Goal: Contribute content

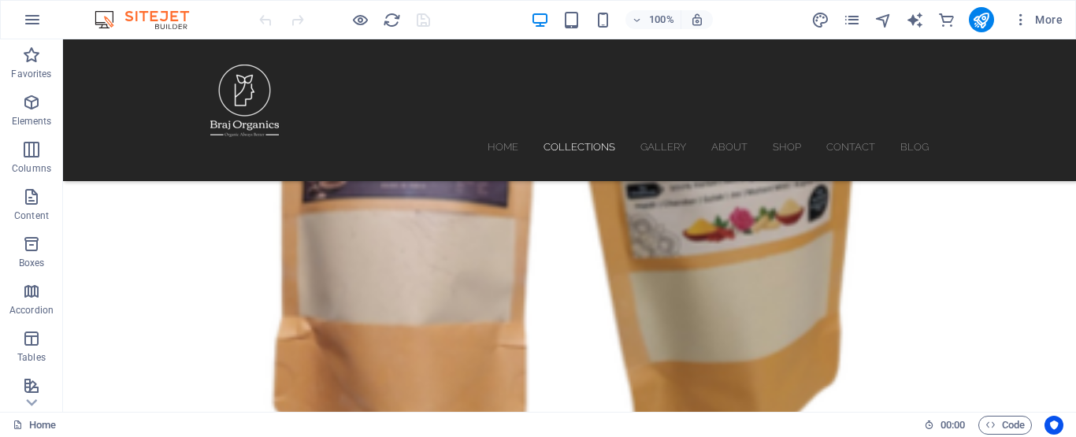
scroll to position [2285, 0]
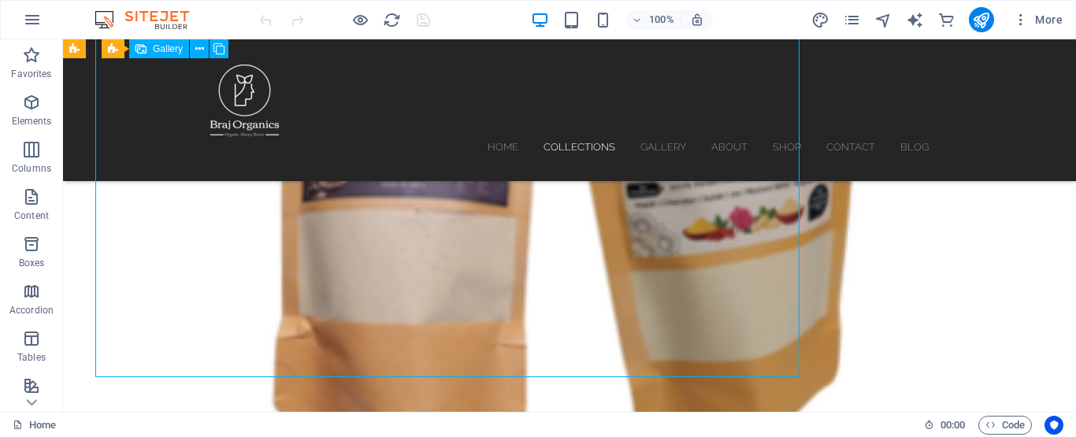
select select "4"
select select "px"
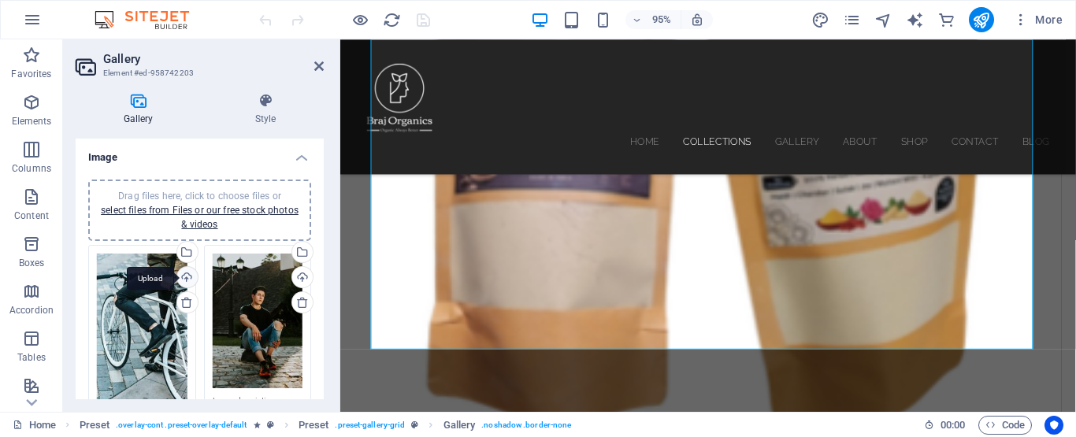
click at [183, 274] on div "Upload" at bounding box center [186, 279] width 24 height 24
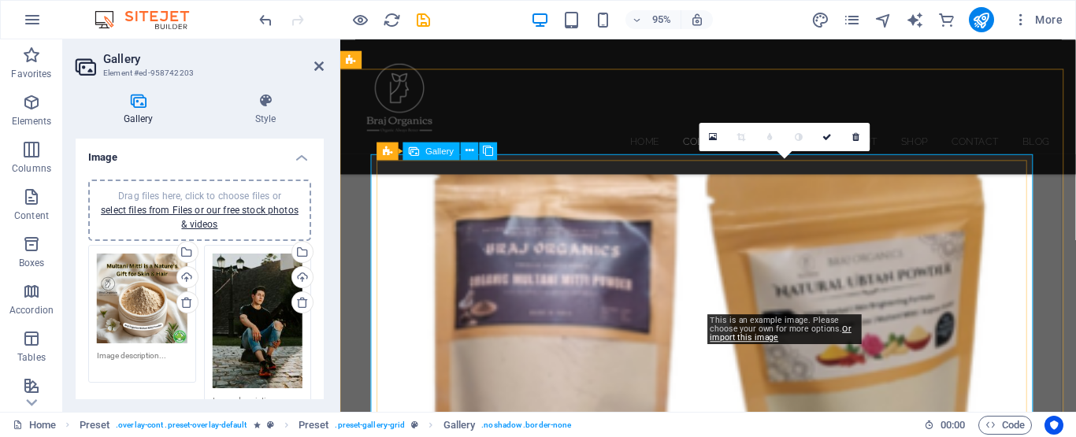
scroll to position [2020, 0]
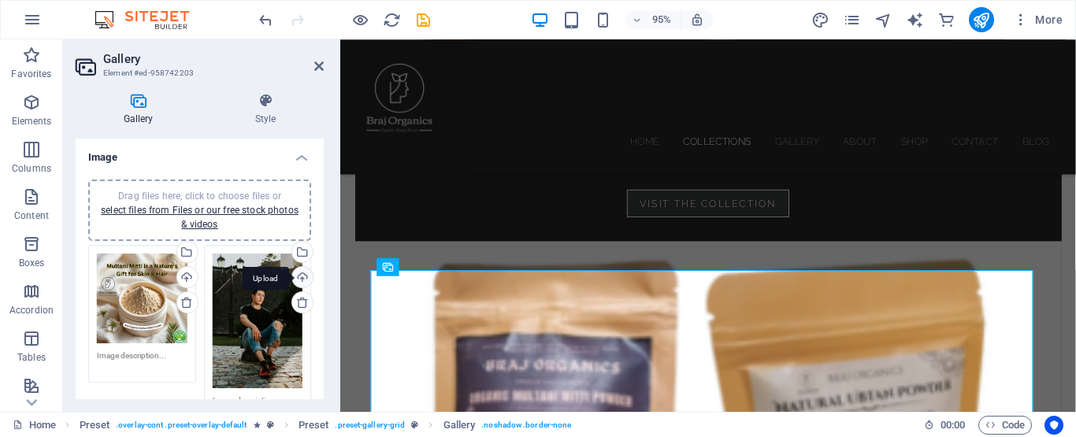
click at [300, 276] on div "Upload" at bounding box center [301, 279] width 24 height 24
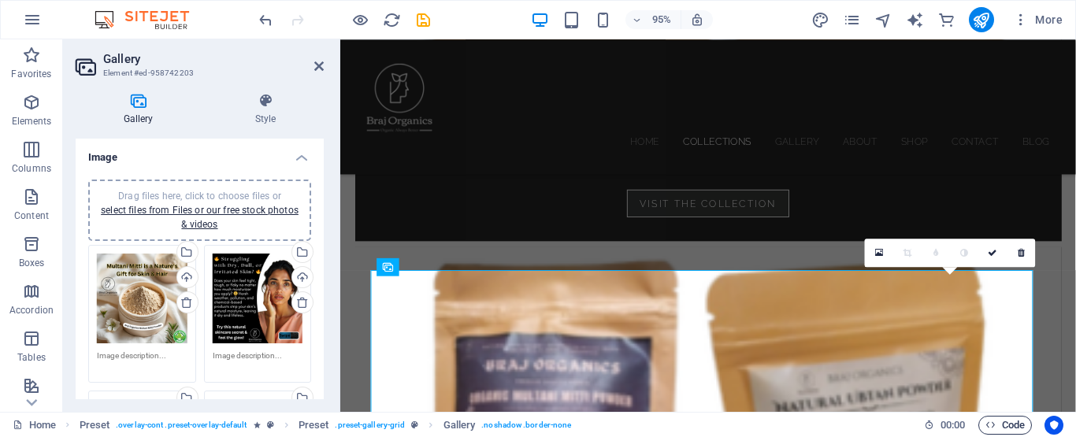
click at [1005, 423] on span "Code" at bounding box center [1005, 425] width 39 height 19
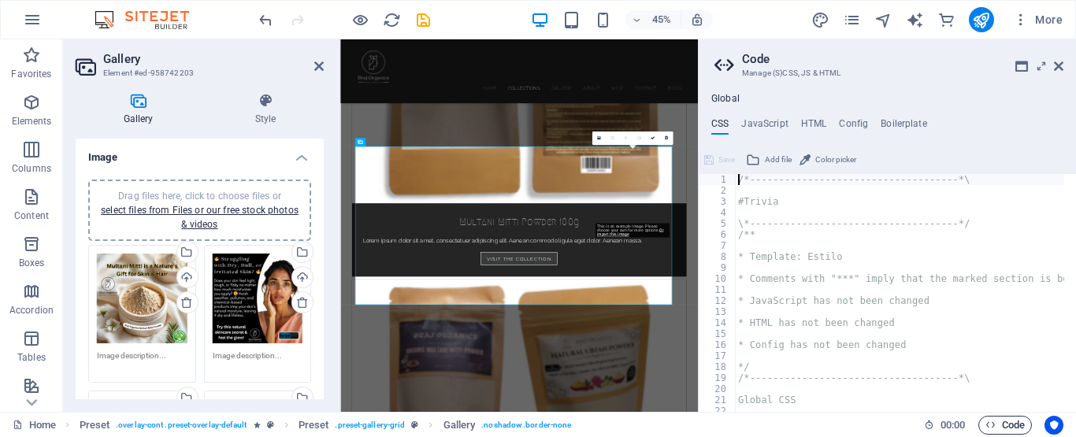
scroll to position [2349, 0]
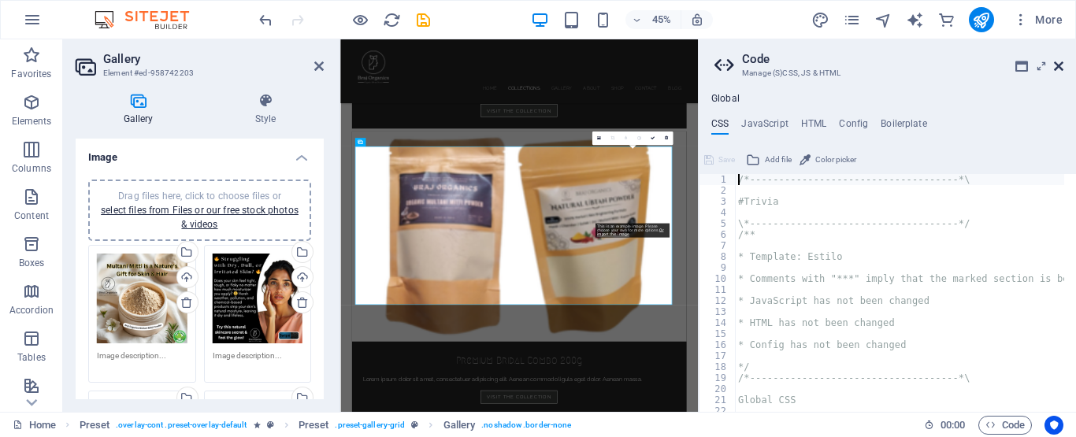
click at [1059, 61] on icon at bounding box center [1058, 66] width 9 height 13
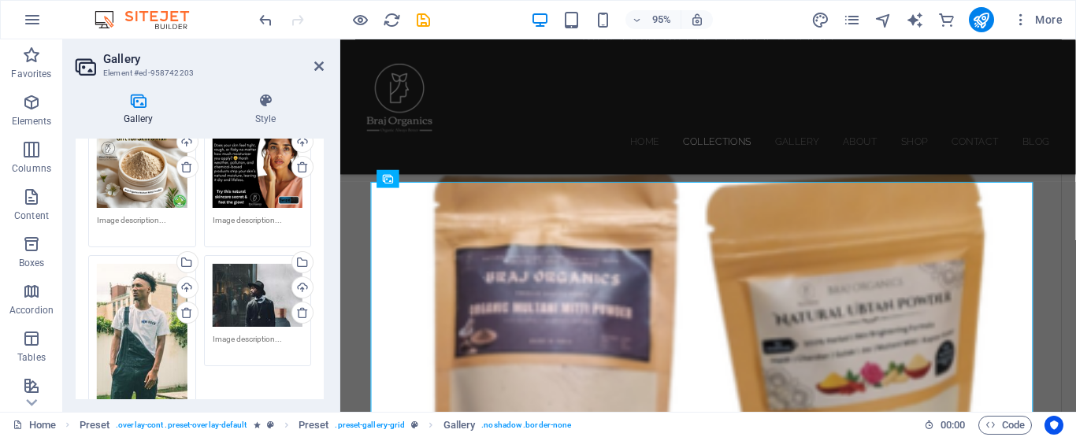
scroll to position [158, 0]
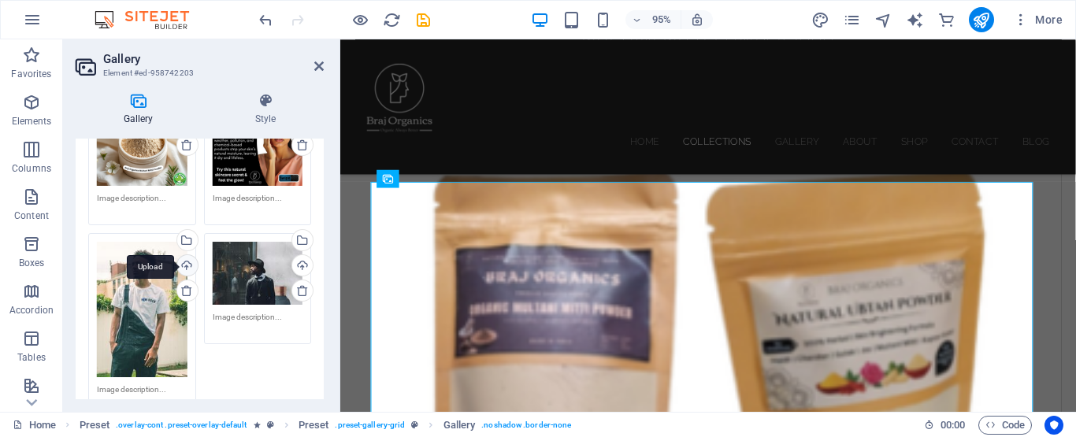
click at [181, 259] on div "Upload" at bounding box center [186, 267] width 24 height 24
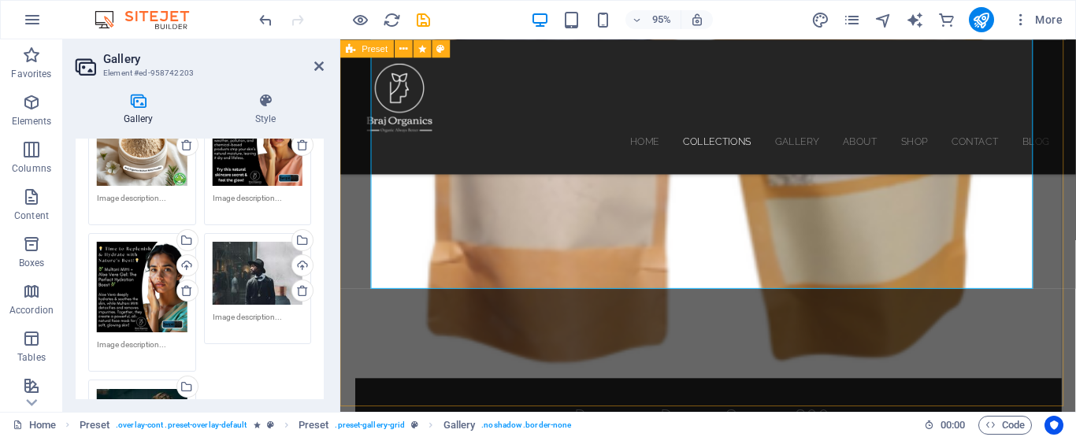
scroll to position [2270, 0]
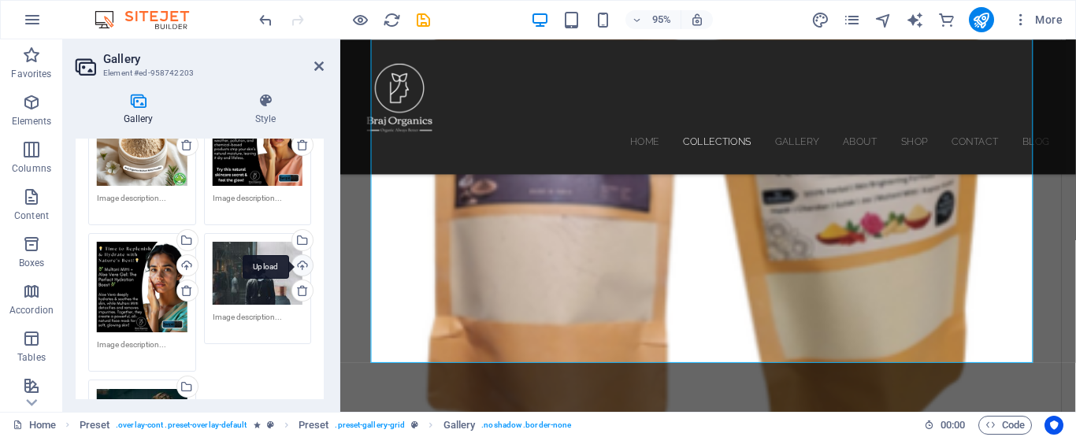
click at [305, 262] on div "Upload" at bounding box center [301, 267] width 24 height 24
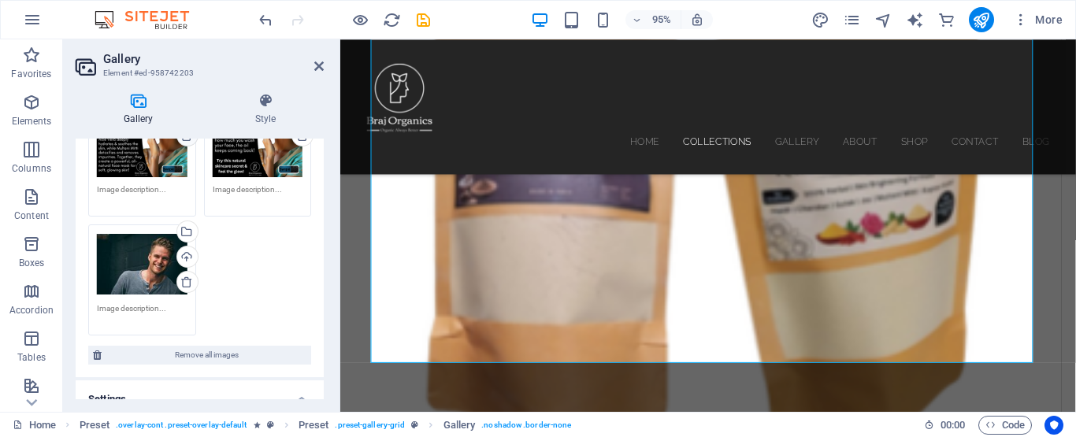
scroll to position [315, 0]
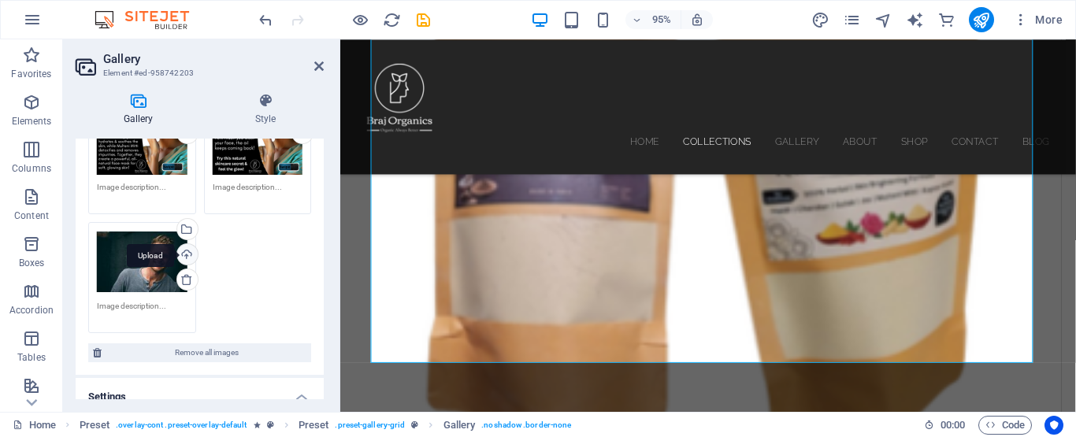
click at [188, 253] on div "Upload" at bounding box center [186, 256] width 24 height 24
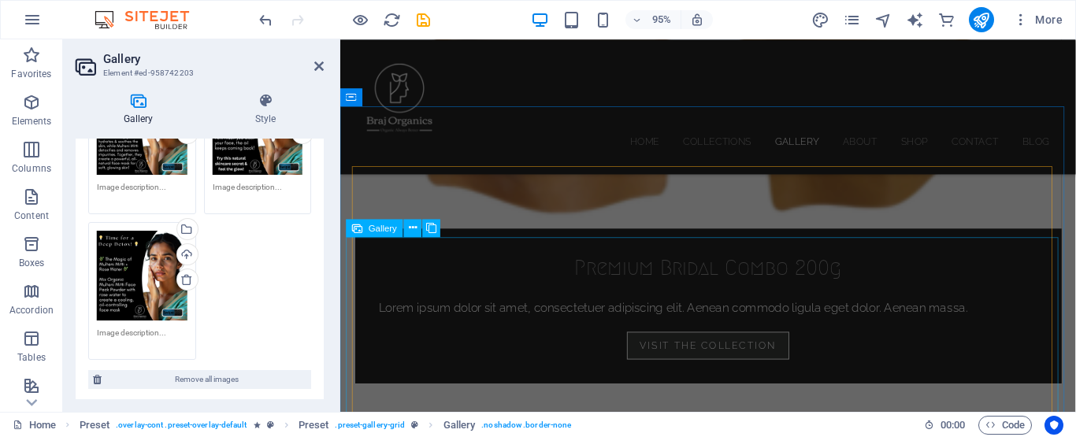
scroll to position [2743, 0]
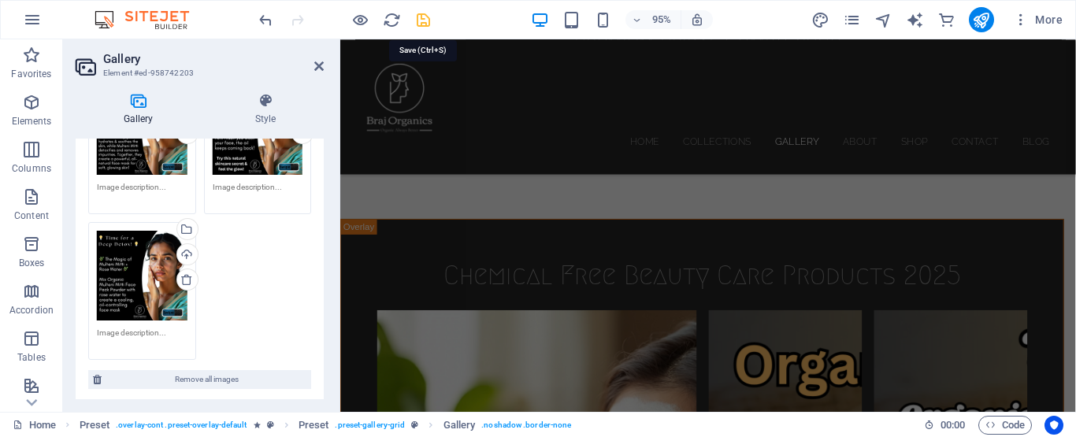
click at [420, 17] on icon "save" at bounding box center [423, 20] width 18 height 18
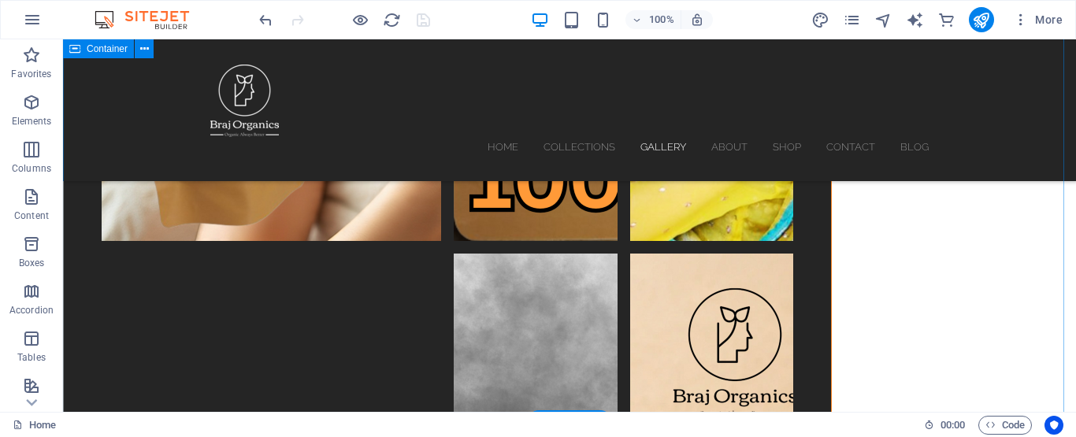
scroll to position [3678, 0]
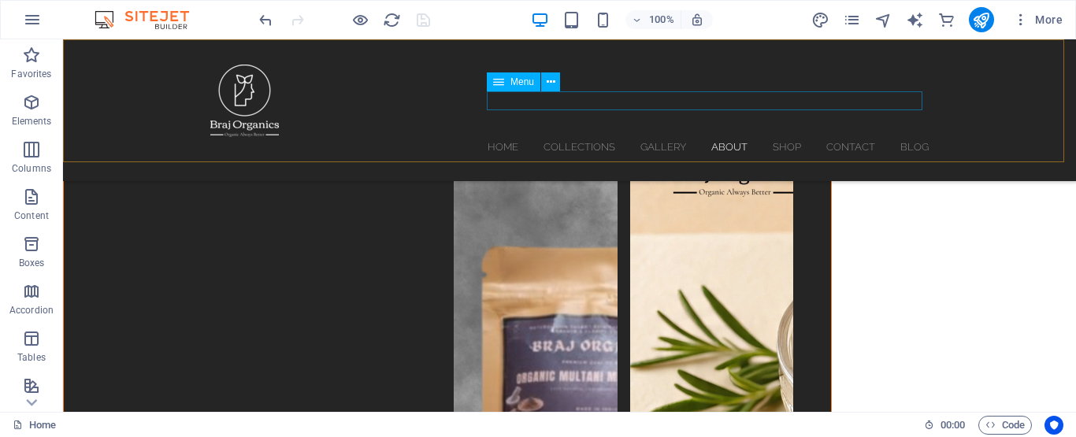
click at [770, 137] on nav "Home Collections Gallery About Shop Contact Blog" at bounding box center [569, 146] width 718 height 19
click at [783, 137] on nav "Home Collections Gallery About Shop Contact Blog" at bounding box center [569, 146] width 718 height 19
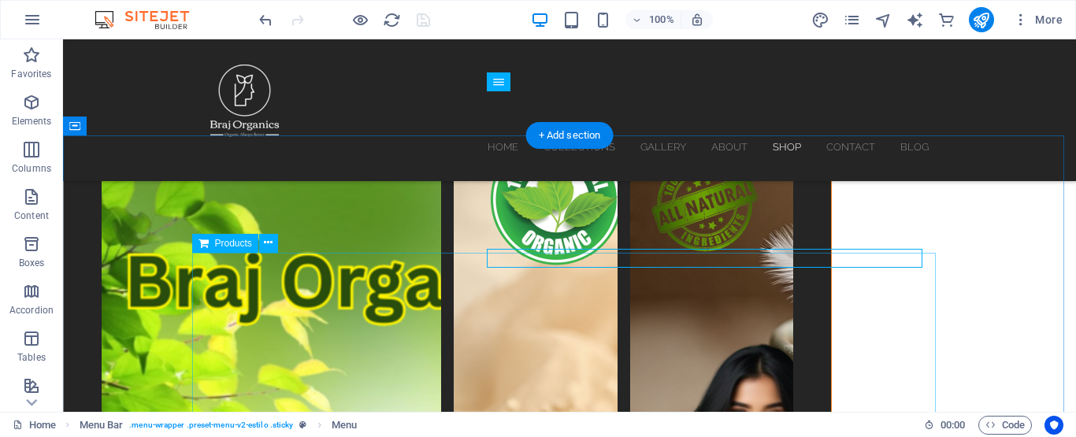
scroll to position [4556, 0]
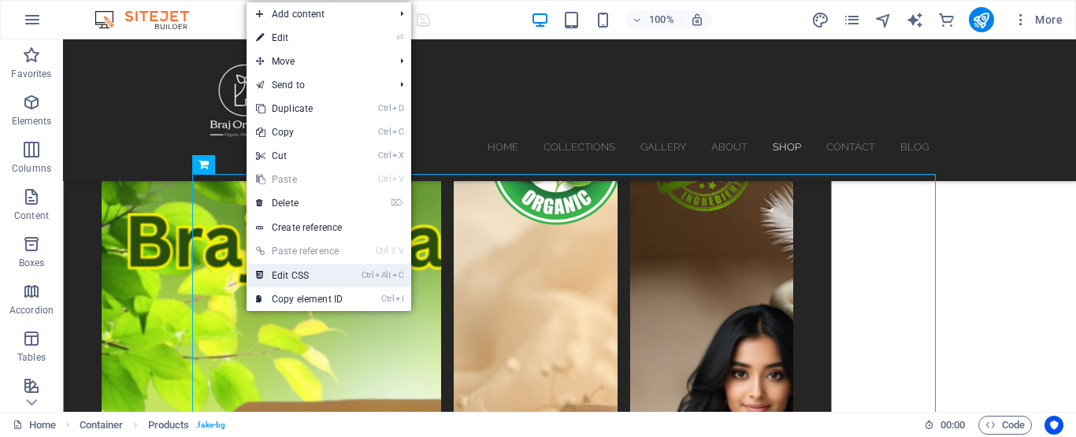
click at [315, 269] on link "Ctrl Alt C Edit CSS" at bounding box center [300, 276] width 106 height 24
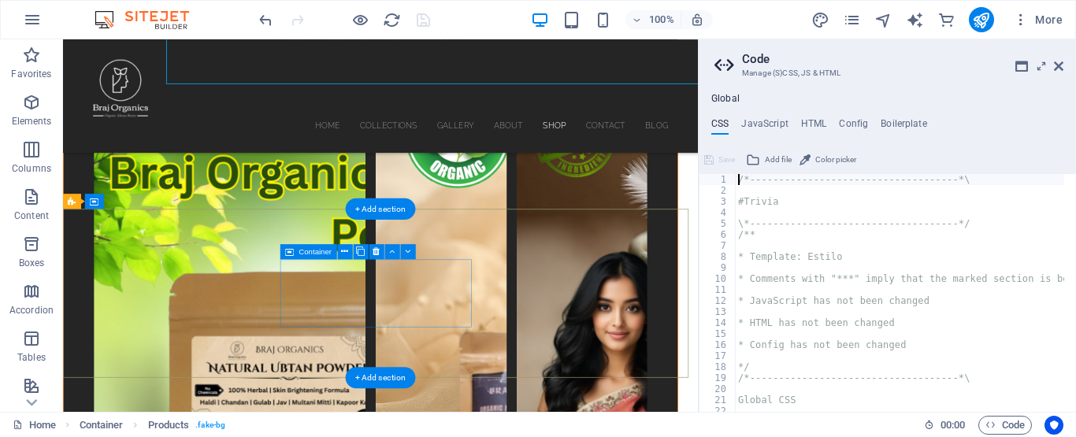
type textarea "background: url("/images/0/7563129/Commerce_Template_Image.png");"
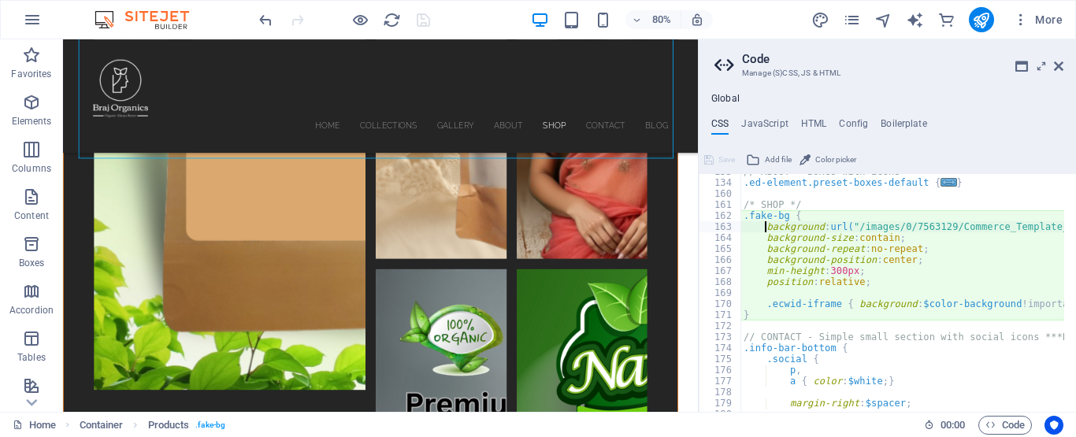
scroll to position [767, 0]
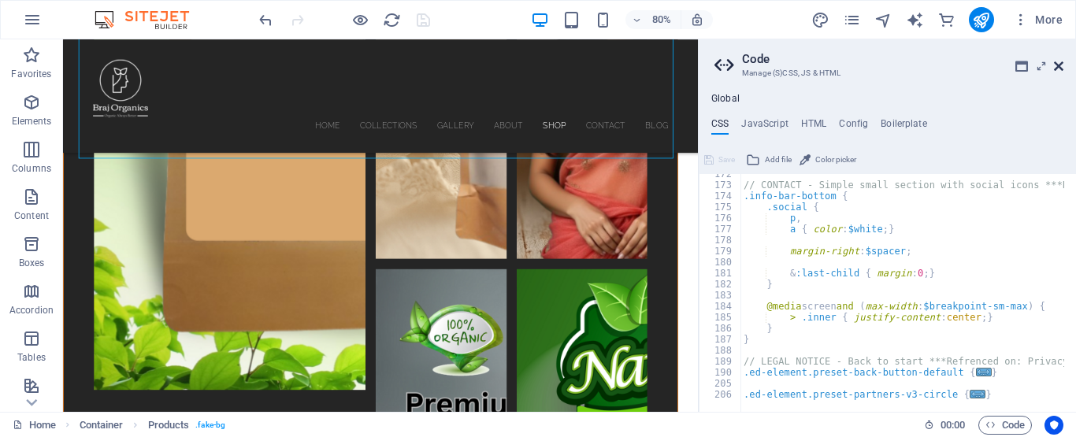
click at [1059, 71] on icon at bounding box center [1058, 66] width 9 height 13
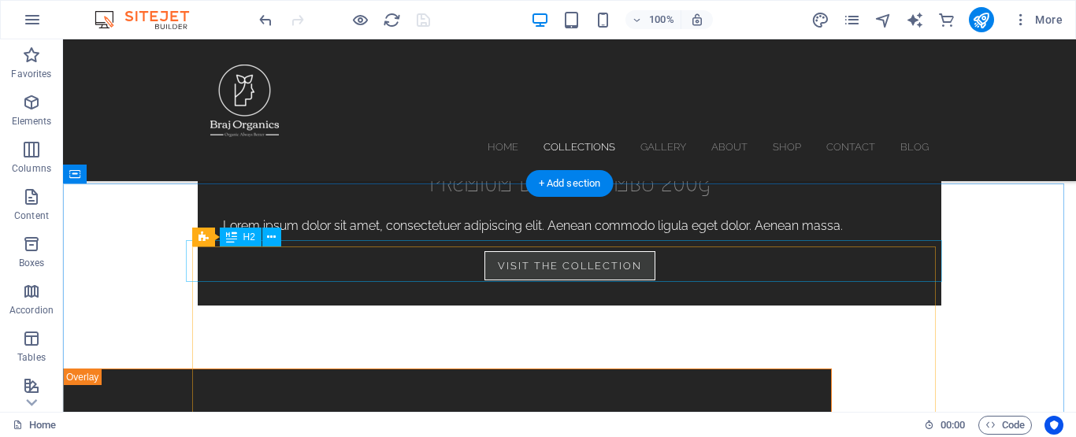
scroll to position [2600, 0]
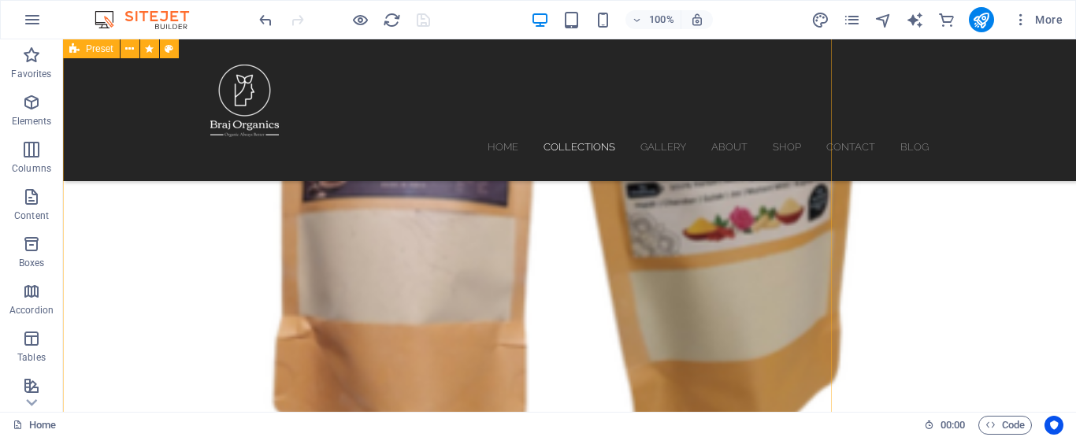
scroll to position [2206, 0]
